Goal: Task Accomplishment & Management: Use online tool/utility

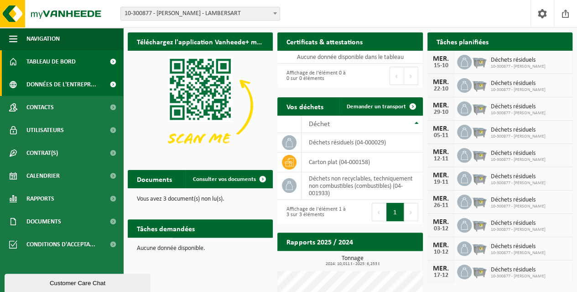
click at [74, 91] on span "Données de l'entrepr..." at bounding box center [61, 84] width 70 height 23
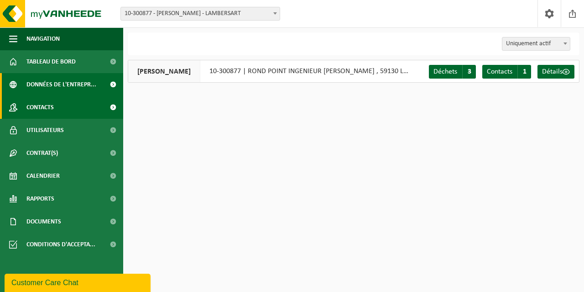
click at [56, 103] on link "Contacts" at bounding box center [61, 107] width 123 height 23
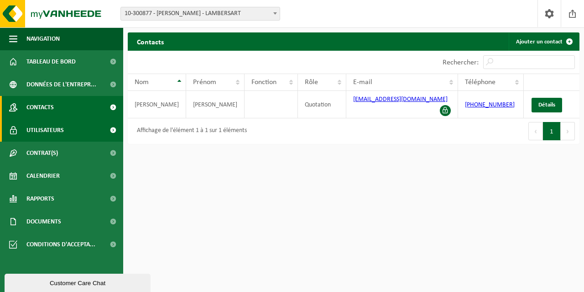
click at [61, 124] on span "Utilisateurs" at bounding box center [44, 130] width 37 height 23
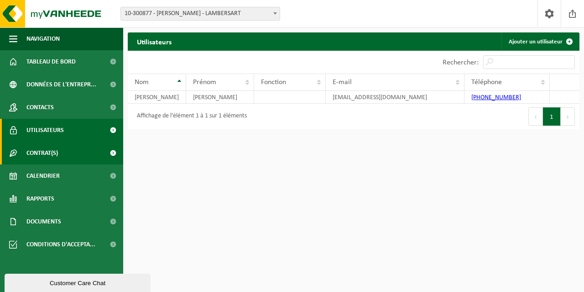
click at [51, 146] on span "Contrat(s)" at bounding box center [41, 152] width 31 height 23
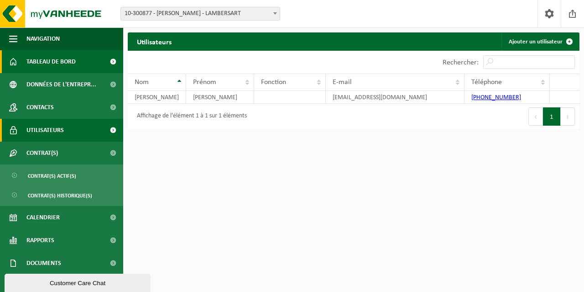
click at [67, 63] on span "Tableau de bord" at bounding box center [50, 61] width 49 height 23
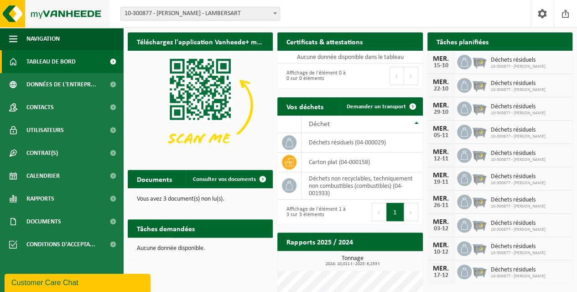
click at [11, 18] on img at bounding box center [54, 13] width 109 height 27
click at [362, 24] on div "Site: 10-300877 - NORAUTO LAMBERSART - LAMBERSART 10-918063 - NORAUTO WASH - LA…" at bounding box center [288, 14] width 577 height 28
click at [464, 61] on icon at bounding box center [464, 61] width 9 height 9
click at [496, 66] on span "10-300877 - NORAUTO LAMBERSART" at bounding box center [518, 66] width 55 height 5
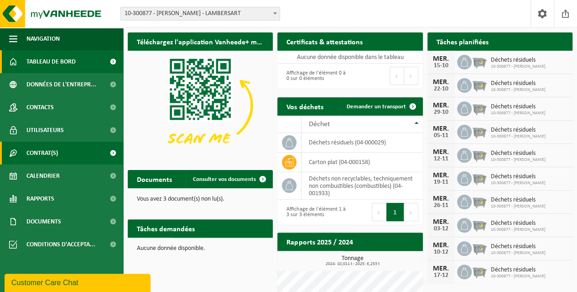
click at [66, 149] on link "Contrat(s)" at bounding box center [61, 152] width 123 height 23
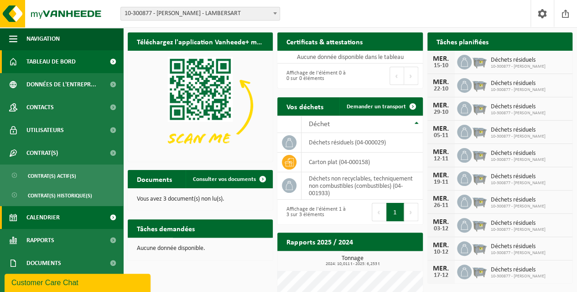
click at [55, 219] on span "Calendrier" at bounding box center [42, 217] width 33 height 23
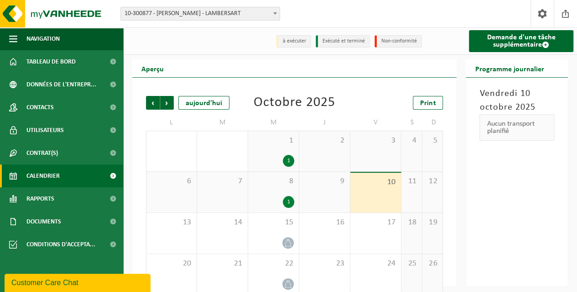
click at [288, 198] on div "1" at bounding box center [288, 202] width 11 height 12
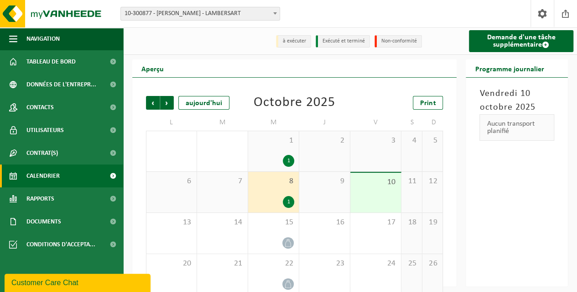
scroll to position [54, 0]
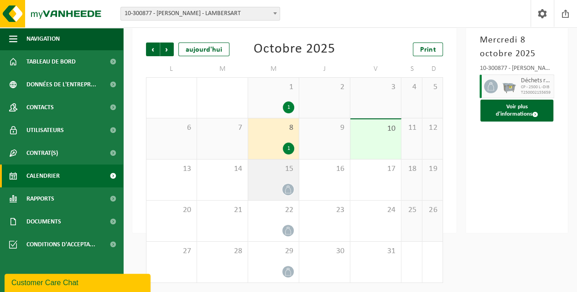
click at [285, 189] on icon at bounding box center [288, 189] width 8 height 8
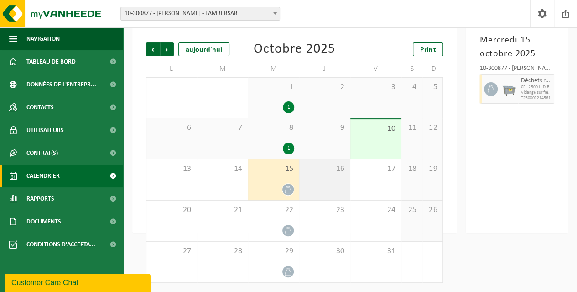
click at [328, 188] on div "16" at bounding box center [324, 179] width 51 height 41
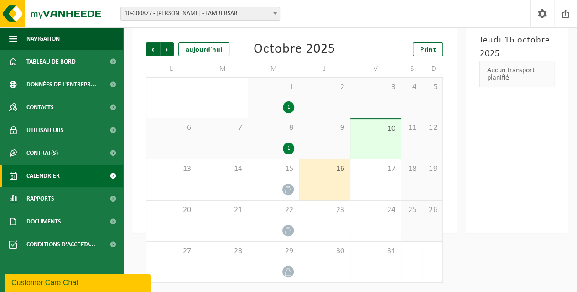
click at [507, 74] on div "Aucun transport planifié" at bounding box center [517, 74] width 75 height 26
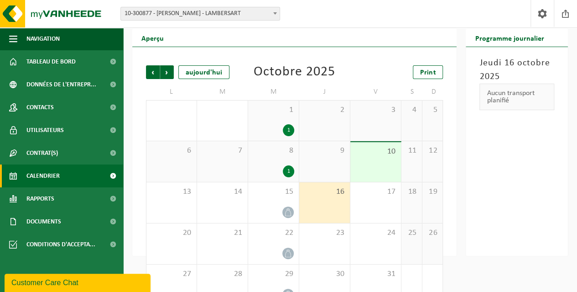
scroll to position [31, 0]
click at [284, 195] on span "15" at bounding box center [274, 191] width 42 height 10
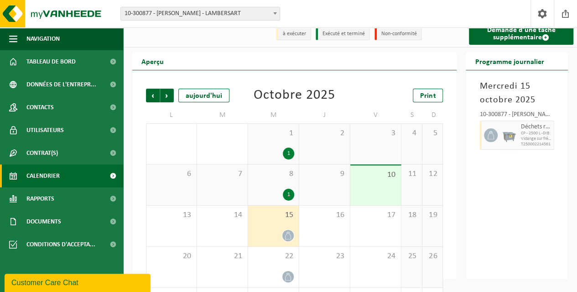
scroll to position [0, 0]
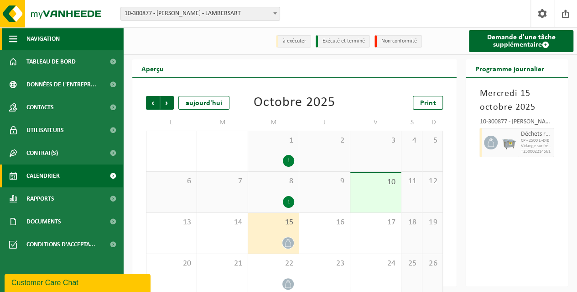
click at [10, 34] on span "button" at bounding box center [13, 38] width 8 height 23
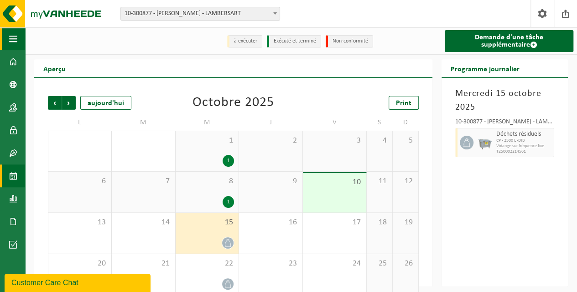
click at [10, 34] on span "button" at bounding box center [13, 38] width 8 height 23
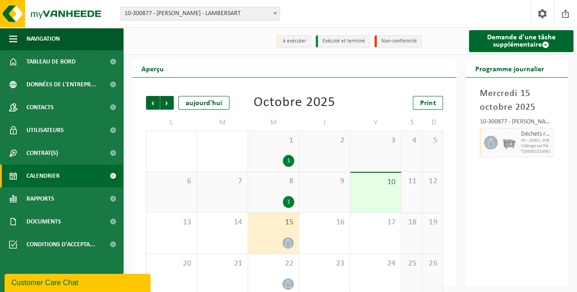
click at [61, 179] on link "Calendrier" at bounding box center [61, 175] width 123 height 23
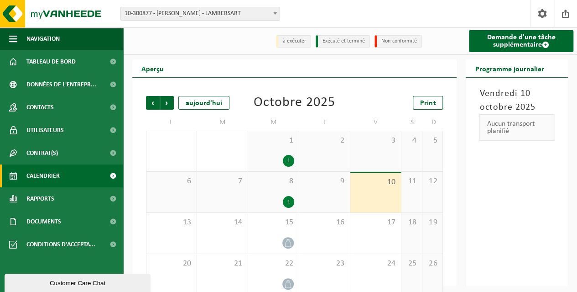
scroll to position [54, 0]
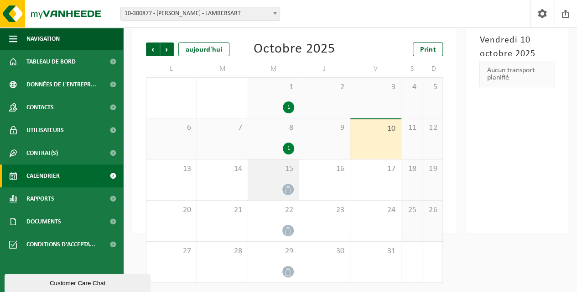
click at [279, 182] on div "15" at bounding box center [273, 179] width 51 height 41
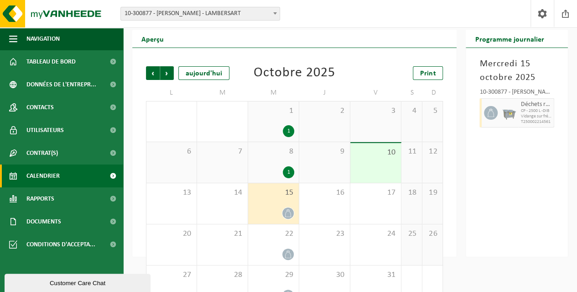
scroll to position [29, 0]
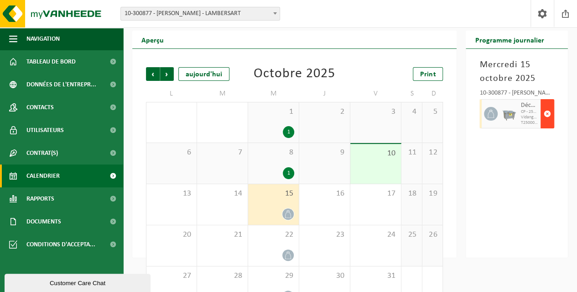
click at [549, 114] on span "button" at bounding box center [547, 113] width 7 height 18
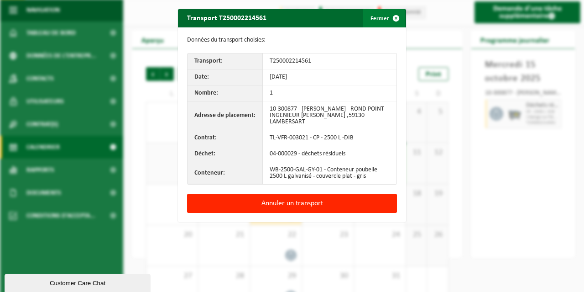
click at [391, 16] on span "button" at bounding box center [396, 18] width 18 height 18
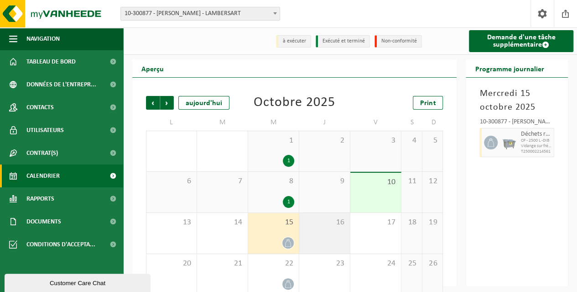
scroll to position [8, 0]
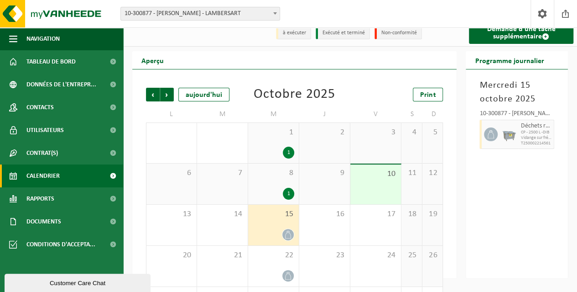
click at [276, 218] on span "15" at bounding box center [274, 214] width 42 height 10
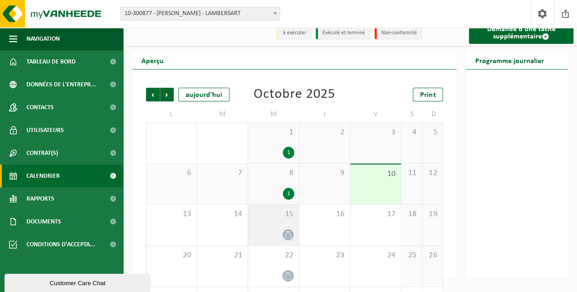
click at [276, 218] on span "15" at bounding box center [274, 214] width 42 height 10
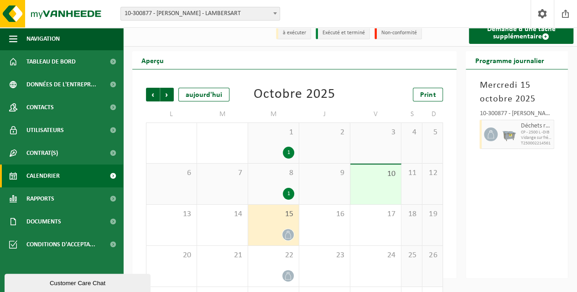
scroll to position [0, 0]
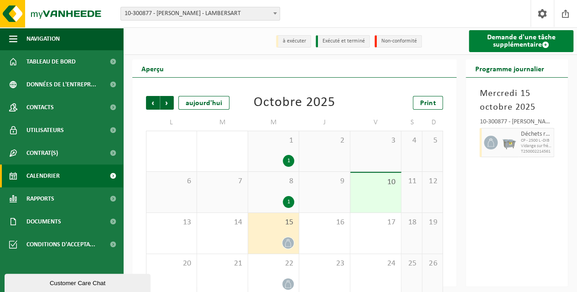
click at [529, 46] on link "Demande d'une tâche supplémentaire" at bounding box center [521, 41] width 104 height 22
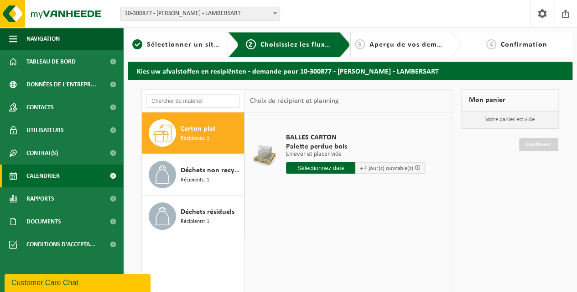
click at [43, 176] on span "Calendrier" at bounding box center [42, 175] width 33 height 23
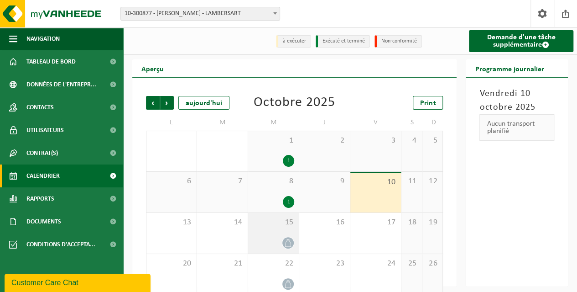
click at [264, 226] on span "15" at bounding box center [274, 222] width 42 height 10
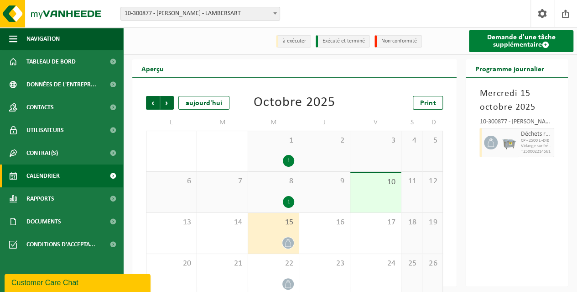
click at [508, 44] on link "Demande d'une tâche supplémentaire" at bounding box center [521, 41] width 104 height 22
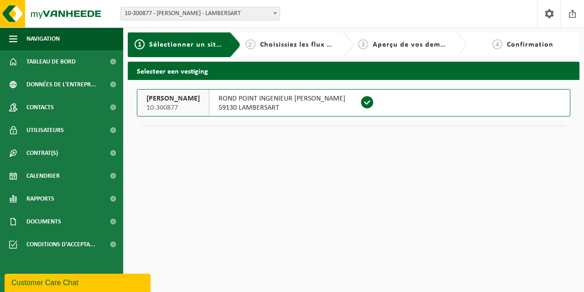
click at [288, 101] on span "ROND POINT INGENIEUR BERTIN" at bounding box center [282, 98] width 127 height 9
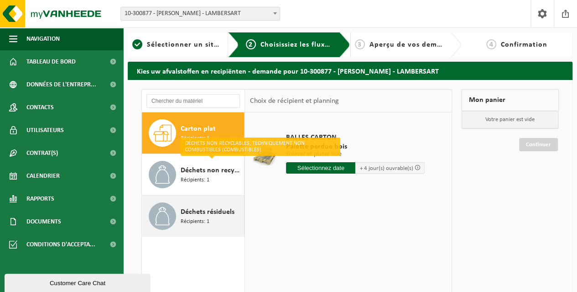
click at [192, 213] on span "Déchets résiduels" at bounding box center [208, 211] width 54 height 11
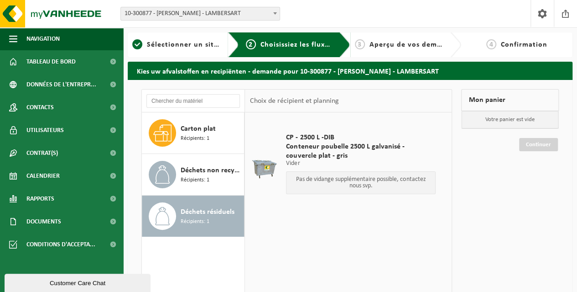
click at [407, 41] on span "Aperçu de vos demandes" at bounding box center [414, 44] width 88 height 7
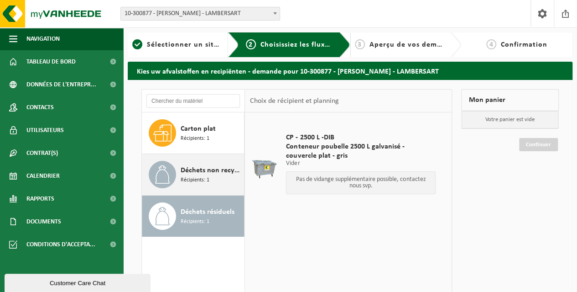
click at [196, 170] on span "Déchets non recyclables, techniquement non combustibles (combustibles)" at bounding box center [211, 170] width 61 height 11
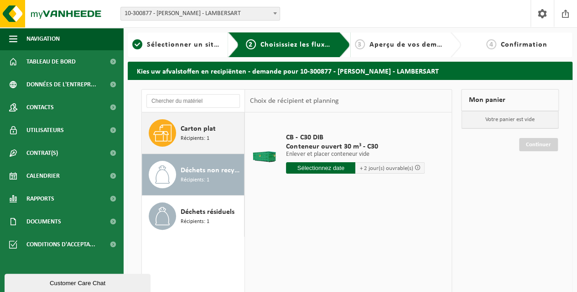
click at [188, 140] on span "Récipients: 1" at bounding box center [195, 138] width 29 height 9
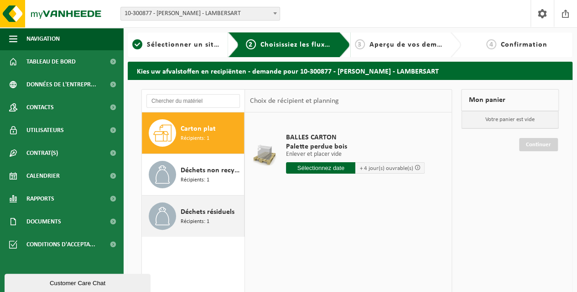
click at [168, 216] on icon at bounding box center [162, 216] width 15 height 18
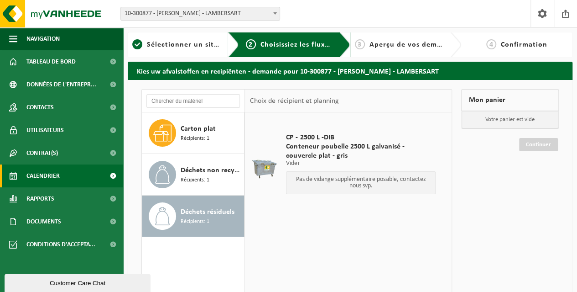
click at [51, 181] on span "Calendrier" at bounding box center [42, 175] width 33 height 23
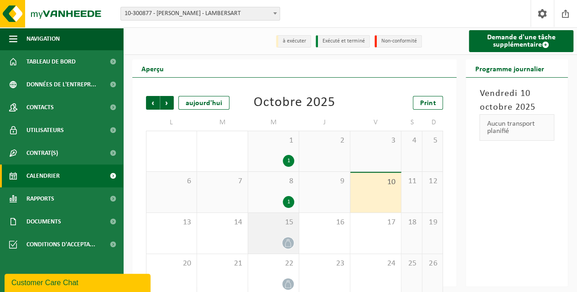
click at [273, 228] on div "15" at bounding box center [273, 233] width 51 height 41
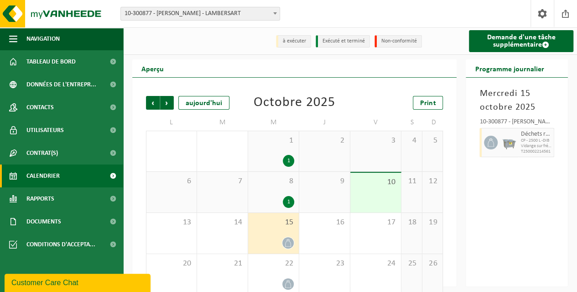
scroll to position [54, 0]
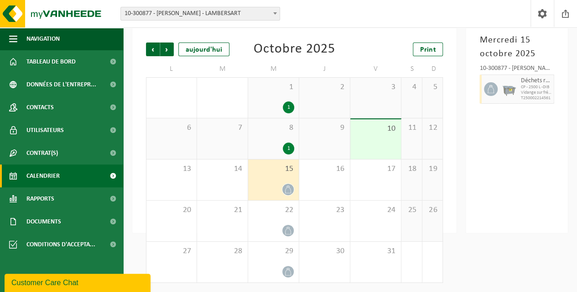
click at [273, 228] on div at bounding box center [274, 230] width 42 height 12
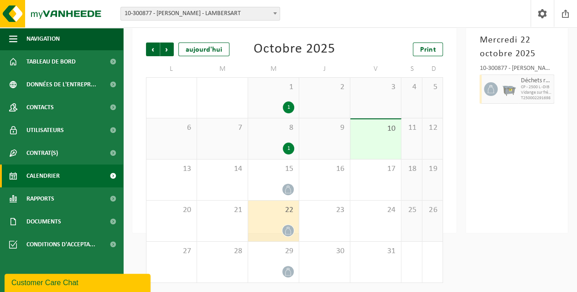
click at [233, 14] on span "10-300877 - [PERSON_NAME] - LAMBERSART" at bounding box center [200, 13] width 159 height 13
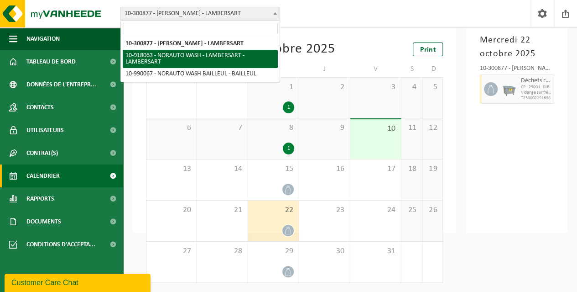
scroll to position [0, 0]
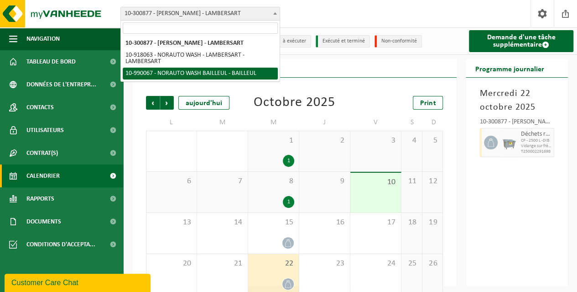
select select "168900"
